Goal: Information Seeking & Learning: Learn about a topic

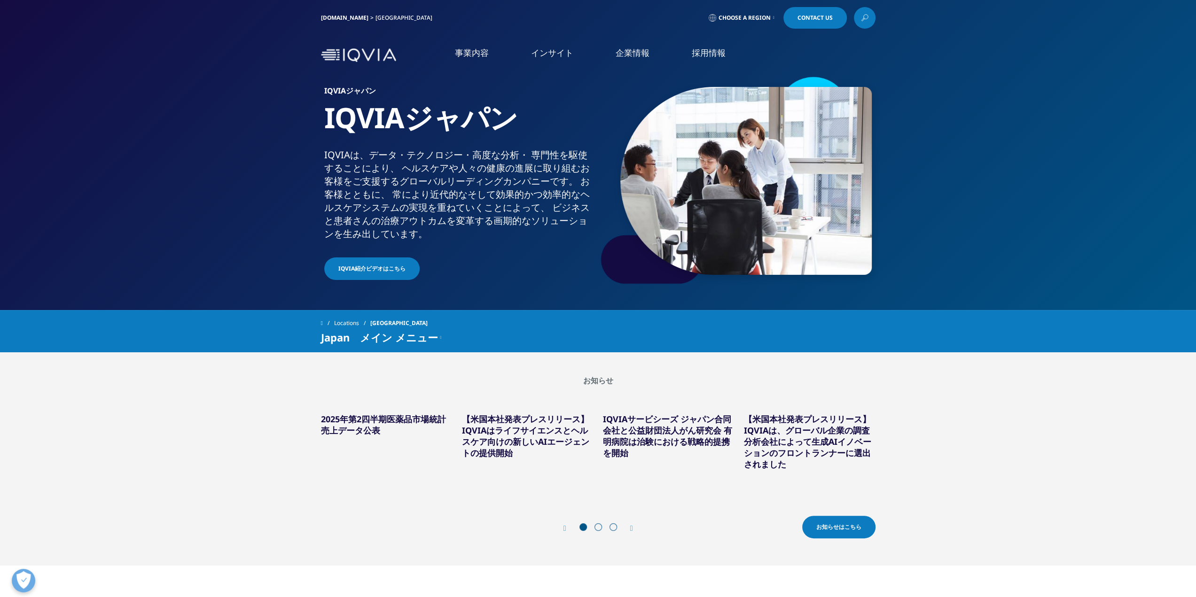
click at [130, 164] on li "リアルワールドエビデンス" at bounding box center [155, 163] width 231 height 18
click at [118, 165] on link "リアルワールドエビデンス" at bounding box center [94, 163] width 90 height 11
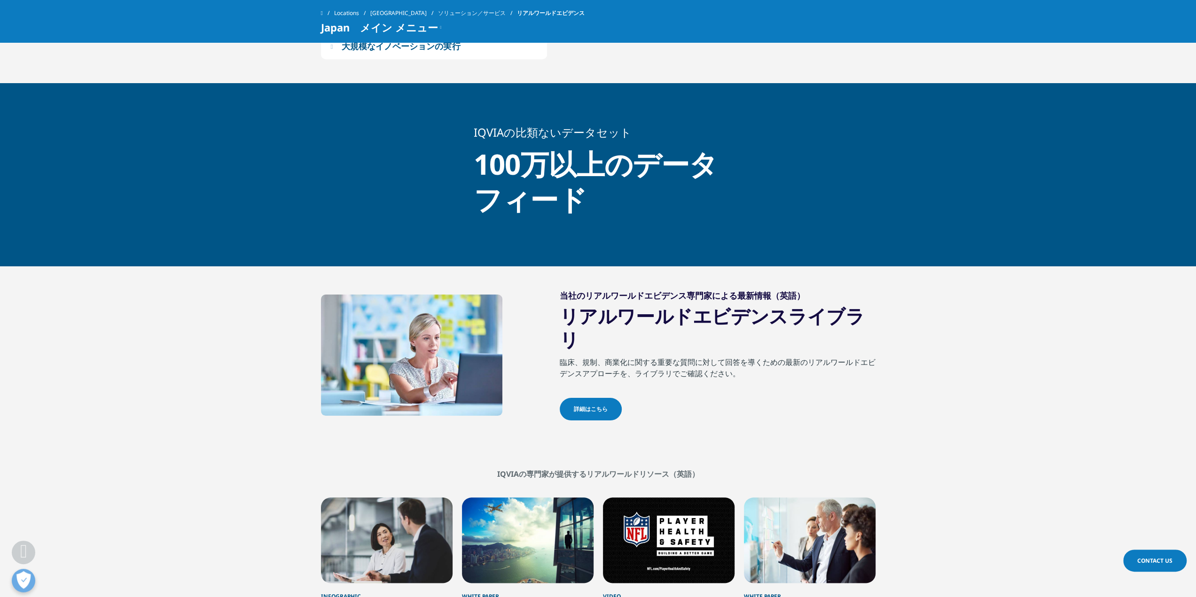
scroll to position [798, 0]
click at [593, 401] on link "詳細はこちら" at bounding box center [591, 409] width 62 height 23
click at [593, 405] on span "詳細はこちら" at bounding box center [591, 409] width 34 height 8
click at [598, 405] on span "詳細はこちら" at bounding box center [591, 409] width 34 height 8
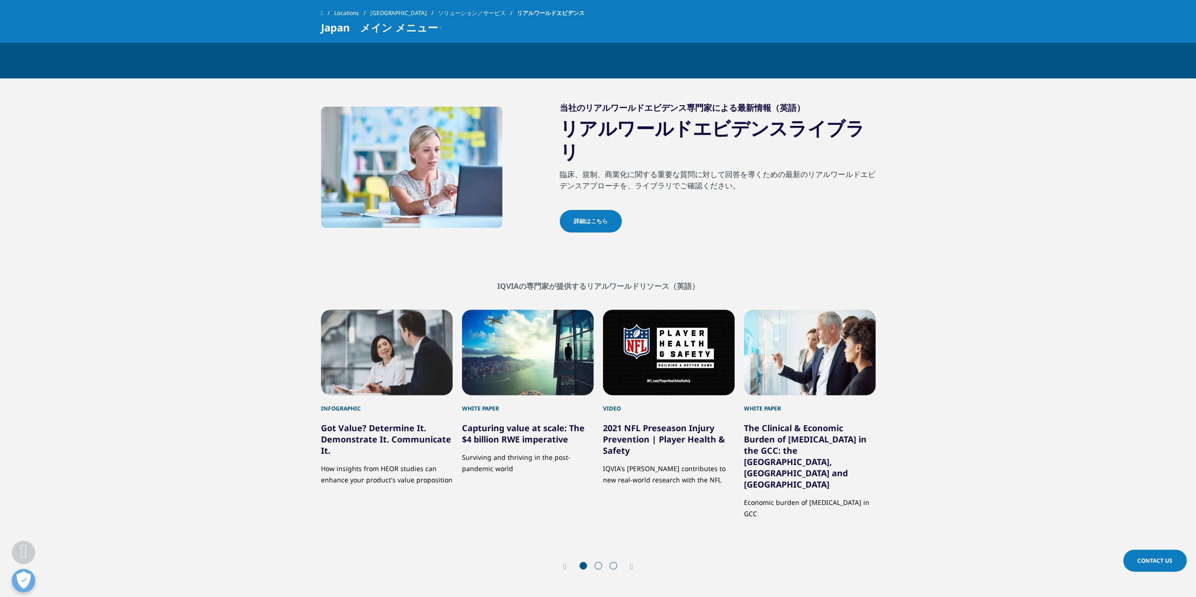
scroll to position [986, 0]
click at [585, 217] on span "詳細はこちら" at bounding box center [591, 221] width 34 height 8
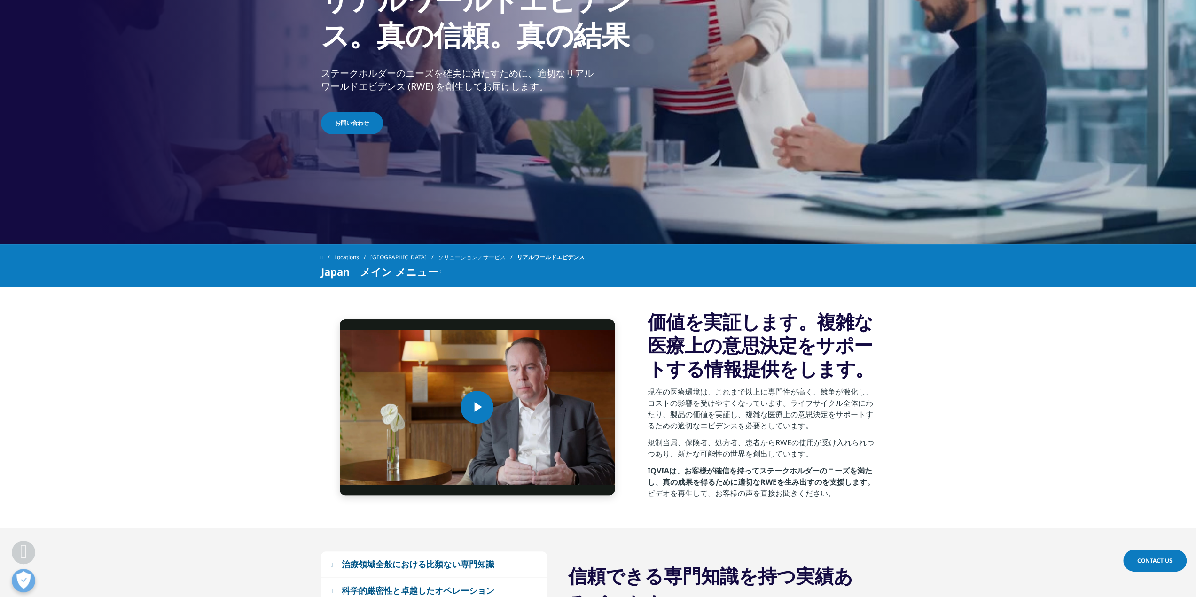
scroll to position [0, 0]
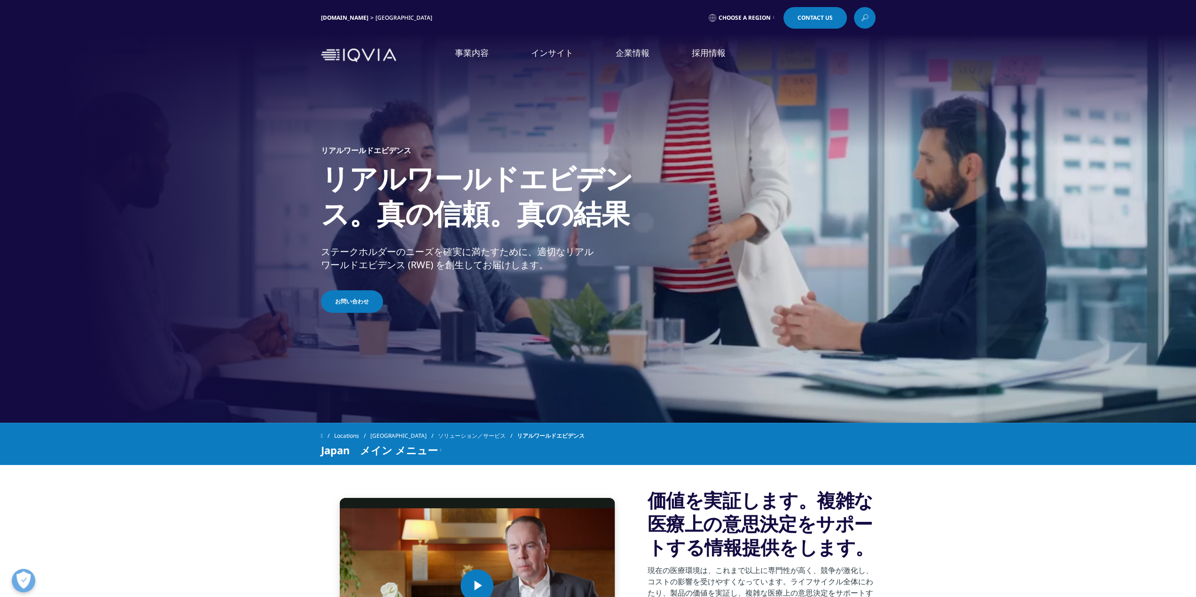
click at [380, 59] on img at bounding box center [358, 55] width 75 height 14
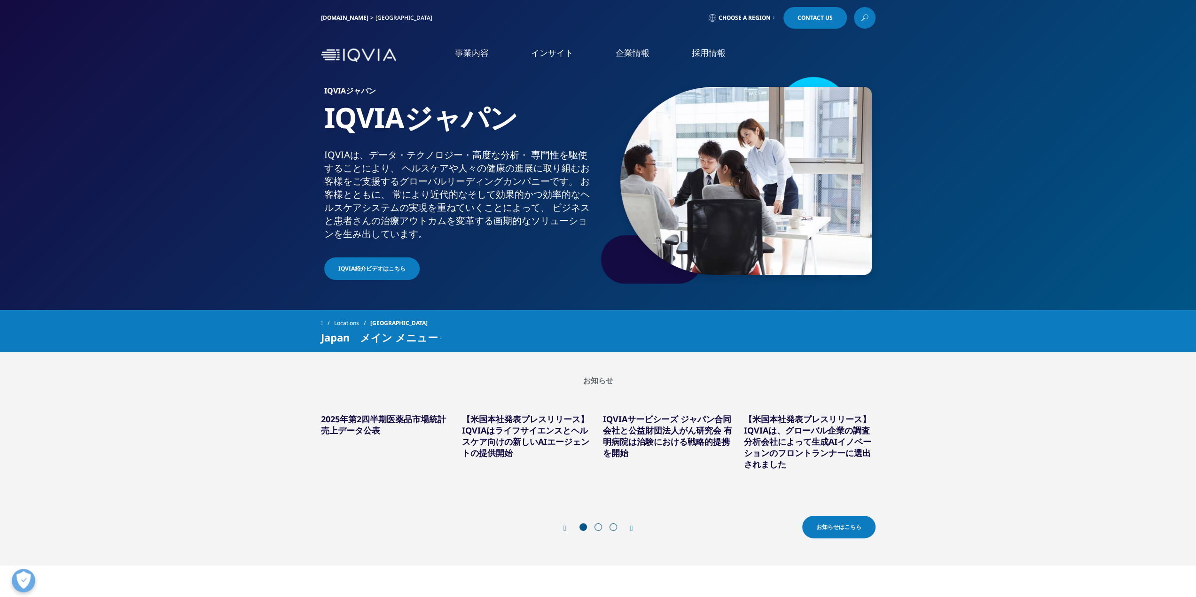
click at [825, 525] on span "お知らせはこちら" at bounding box center [838, 527] width 45 height 8
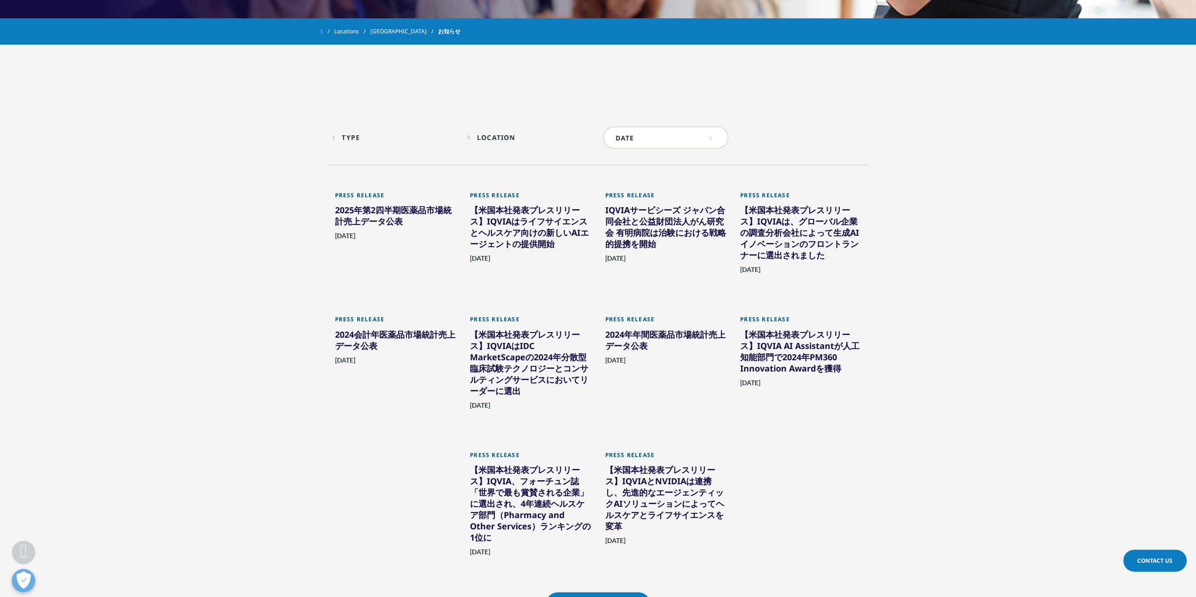
scroll to position [405, 0]
click at [513, 140] on div "Location" at bounding box center [496, 137] width 39 height 9
click at [378, 162] on span "[GEOGRAPHIC_DATA]" at bounding box center [429, 160] width 141 height 9
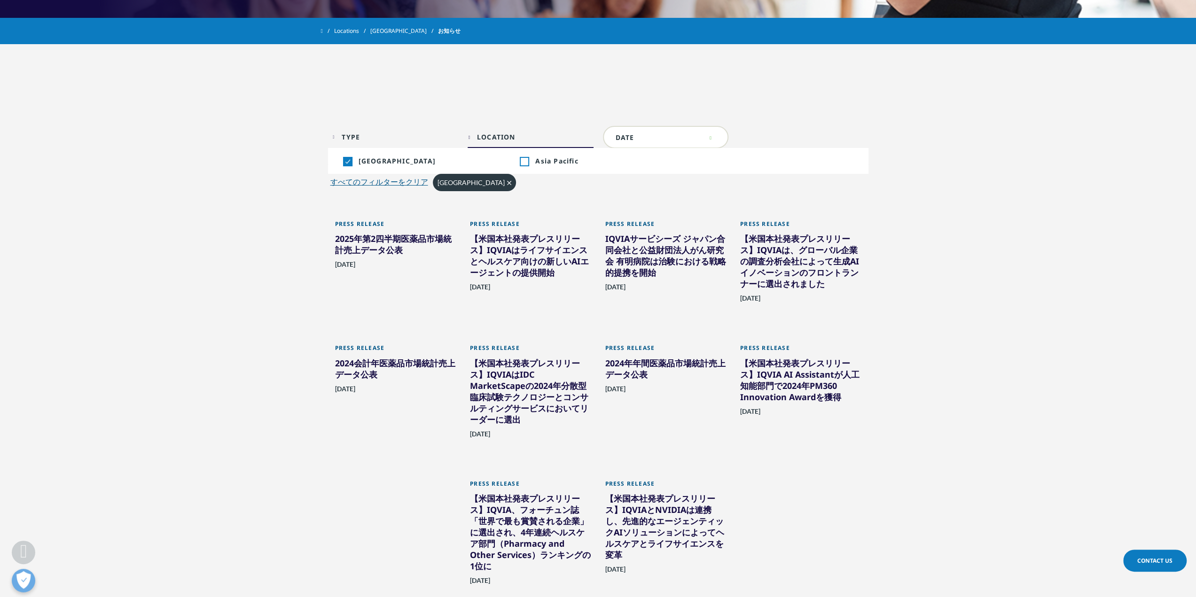
click at [378, 162] on span "[GEOGRAPHIC_DATA]" at bounding box center [429, 160] width 141 height 9
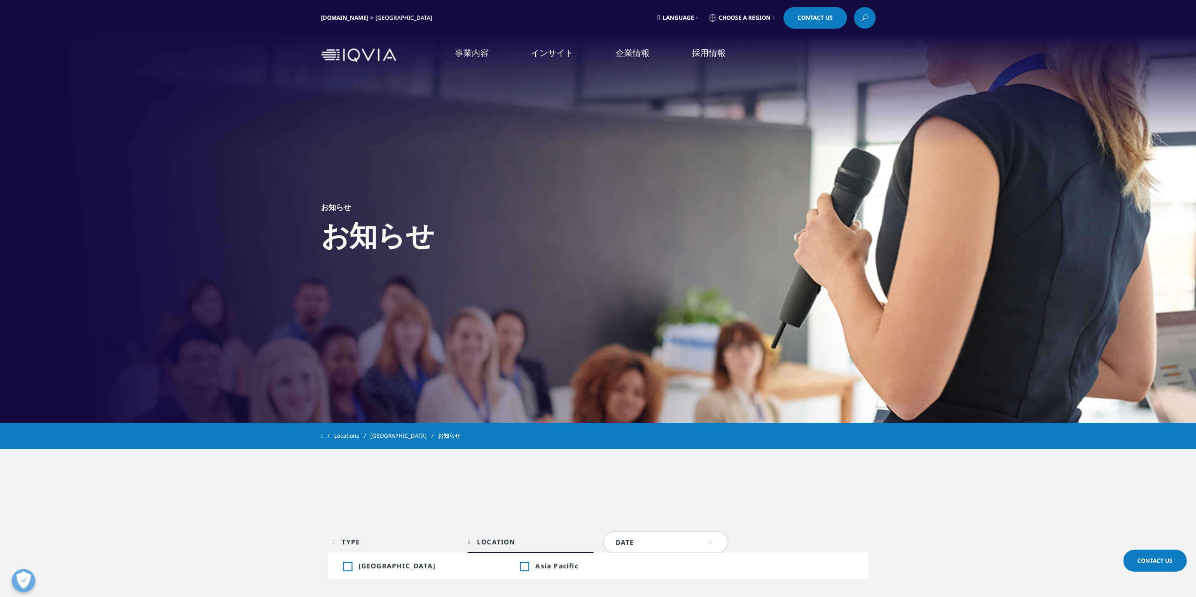
click at [375, 56] on img at bounding box center [358, 55] width 75 height 14
